Goal: Transaction & Acquisition: Book appointment/travel/reservation

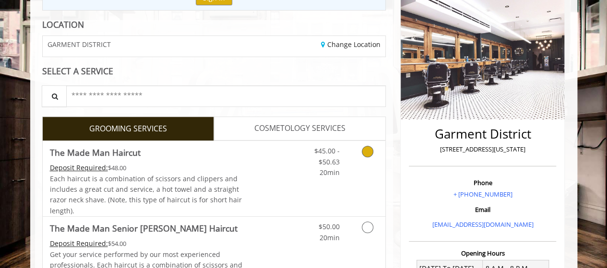
scroll to position [123, 0]
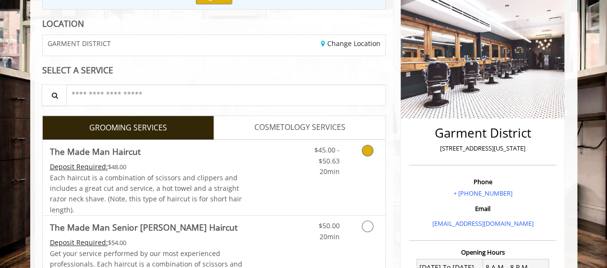
click at [366, 148] on icon "Grooming services" at bounding box center [368, 151] width 12 height 12
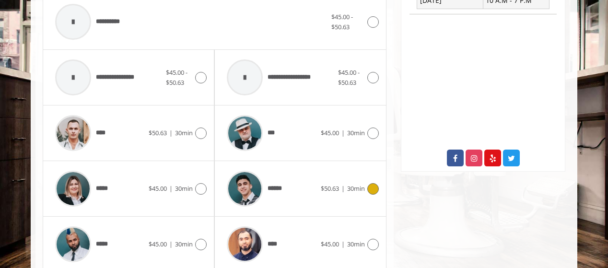
scroll to position [424, 0]
click at [205, 186] on icon at bounding box center [201, 189] width 12 height 12
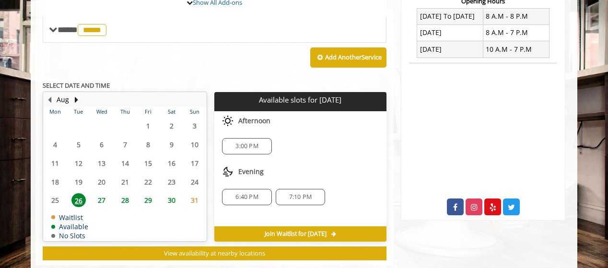
scroll to position [375, 0]
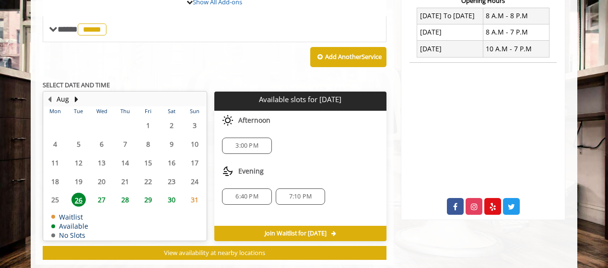
click at [246, 144] on span "3:00 PM" at bounding box center [247, 146] width 23 height 8
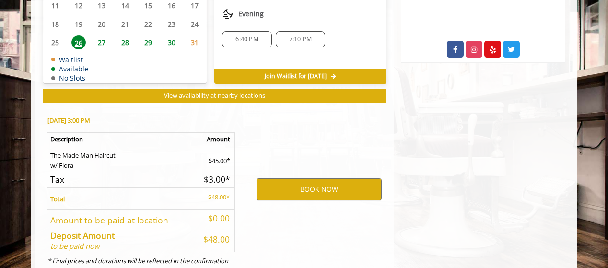
scroll to position [565, 0]
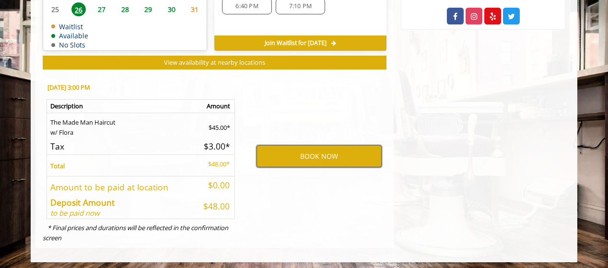
click at [311, 156] on button "BOOK NOW" at bounding box center [319, 156] width 125 height 22
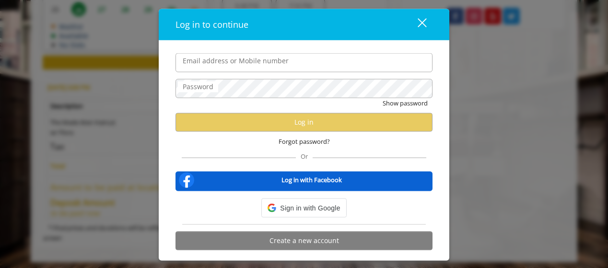
type input "**********"
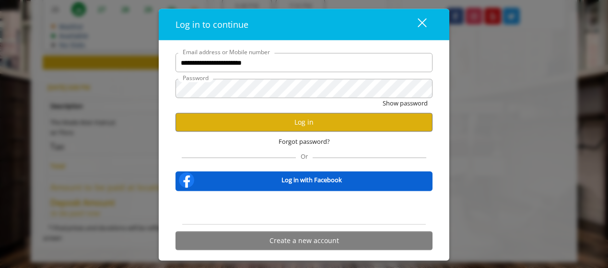
scroll to position [0, 0]
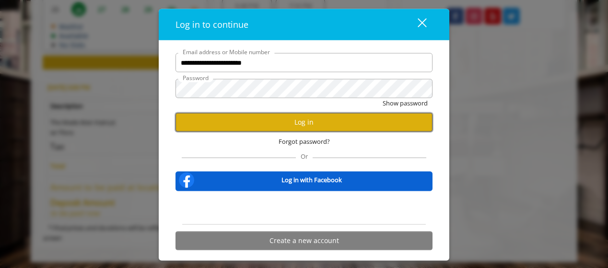
click at [299, 125] on button "Log in" at bounding box center [304, 122] width 257 height 19
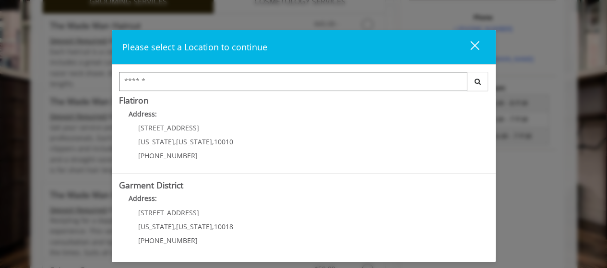
scroll to position [293, 0]
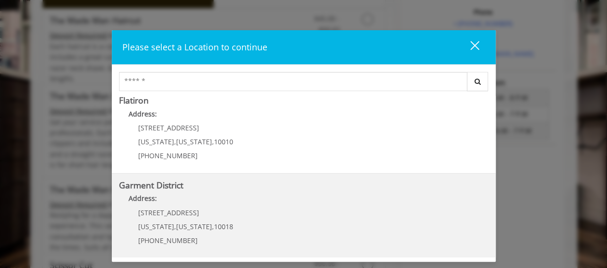
click at [171, 217] on div "[STREET_ADDRESS][US_STATE][US_STATE] (212) 997-4247" at bounding box center [178, 230] width 119 height 42
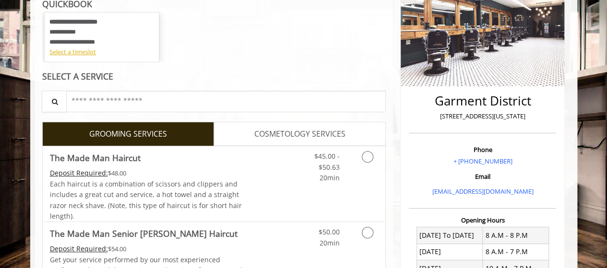
scroll to position [179, 0]
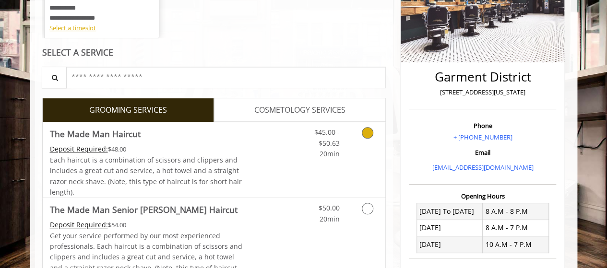
click at [364, 128] on icon "Grooming services" at bounding box center [368, 133] width 12 height 12
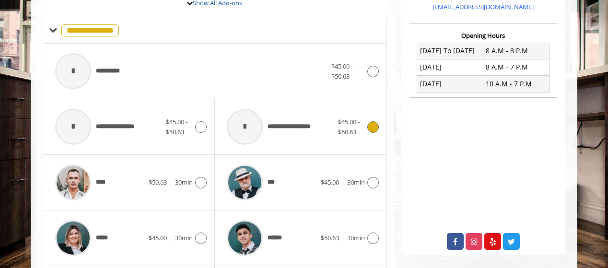
scroll to position [353, 0]
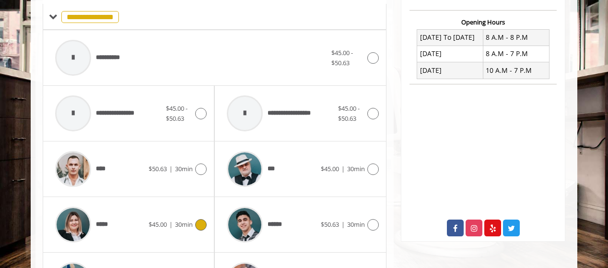
click at [200, 223] on icon at bounding box center [201, 225] width 12 height 12
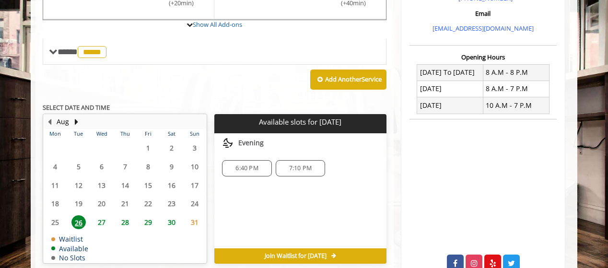
scroll to position [319, 0]
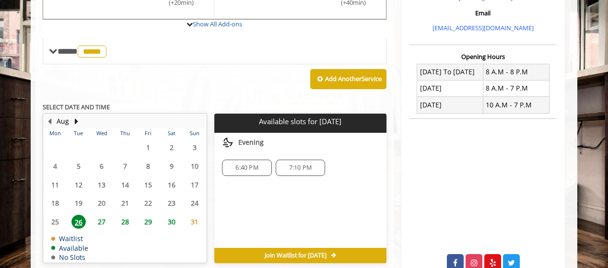
click at [101, 222] on span "27" at bounding box center [102, 222] width 14 height 14
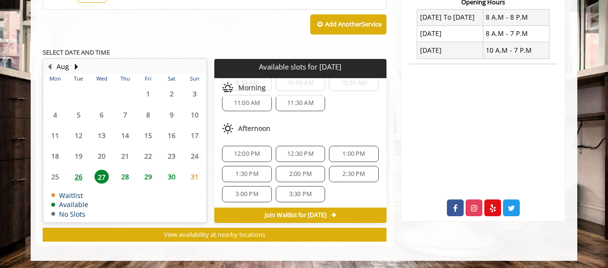
scroll to position [51, 0]
click at [242, 150] on span "12:00 PM" at bounding box center [247, 154] width 26 height 8
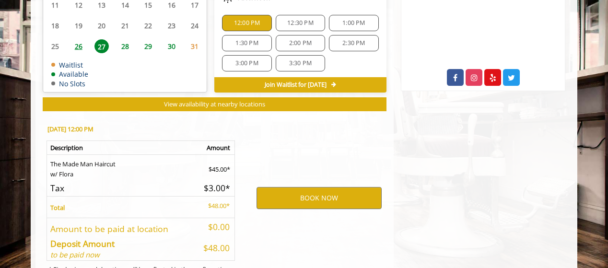
scroll to position [546, 0]
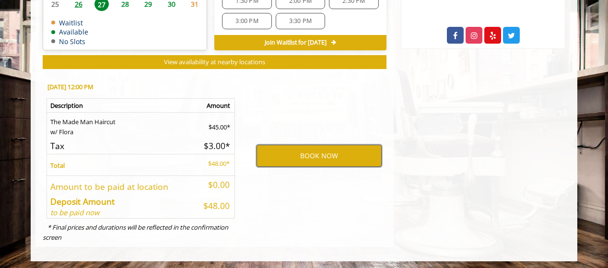
click at [302, 154] on button "BOOK NOW" at bounding box center [319, 156] width 125 height 22
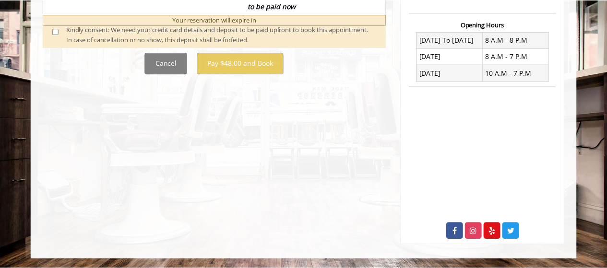
scroll to position [0, 0]
